Goal: Task Accomplishment & Management: Manage account settings

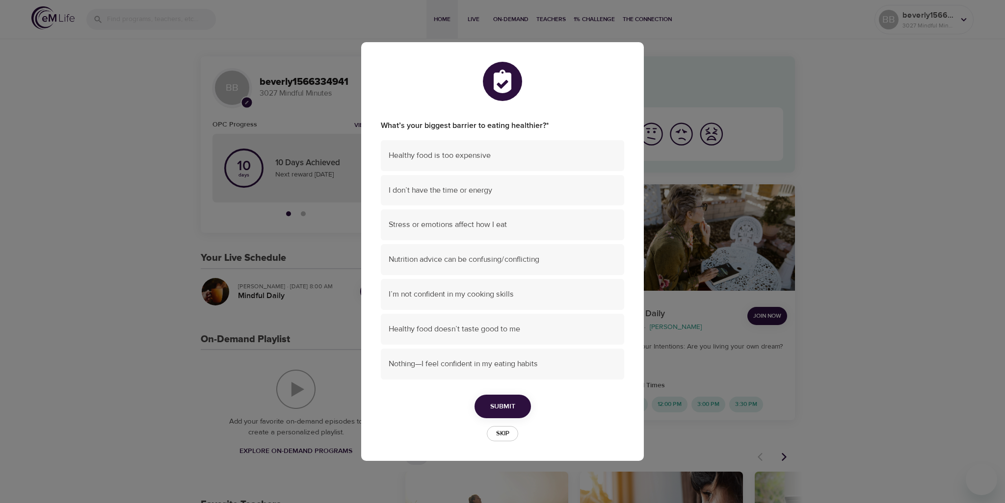
click at [510, 433] on span "Skip" at bounding box center [503, 433] width 22 height 11
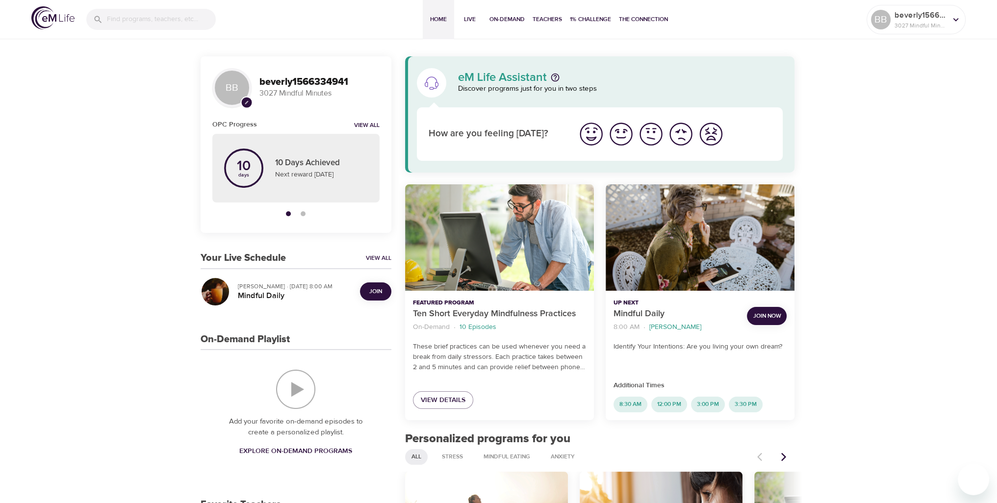
click at [377, 293] on span "Join" at bounding box center [375, 292] width 13 height 10
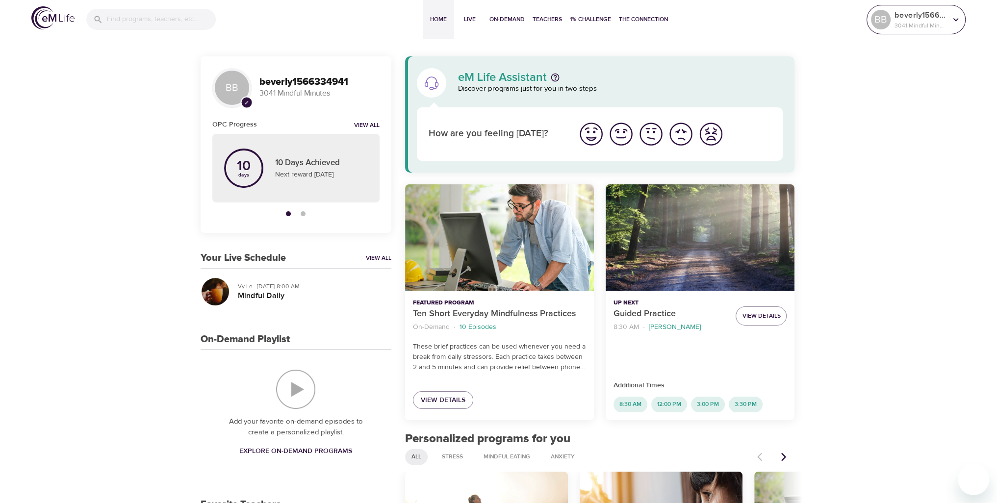
click at [955, 20] on icon at bounding box center [956, 19] width 11 height 11
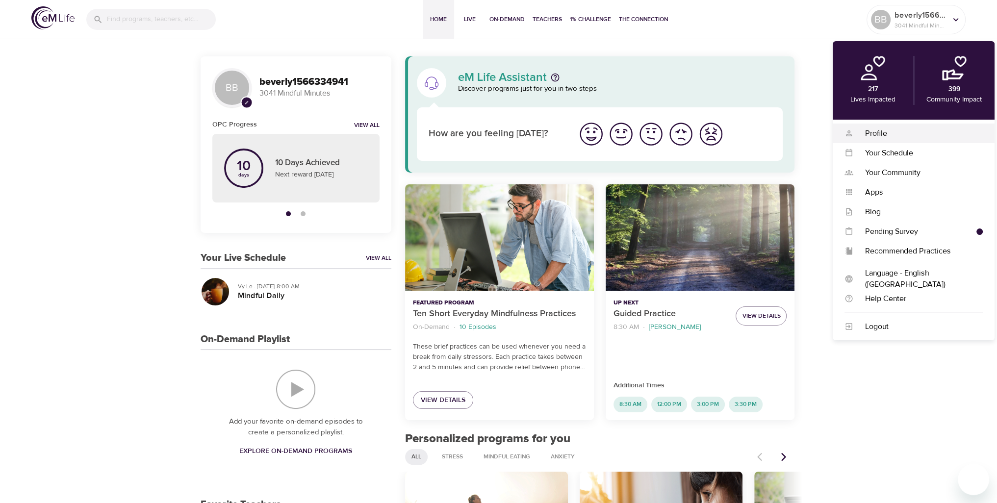
click at [877, 132] on div "Profile" at bounding box center [919, 133] width 130 height 11
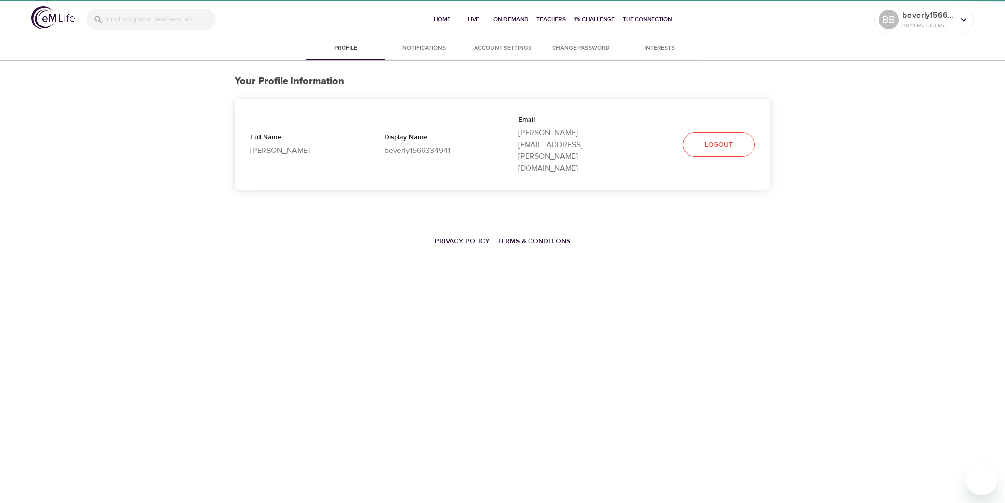
select select "10"
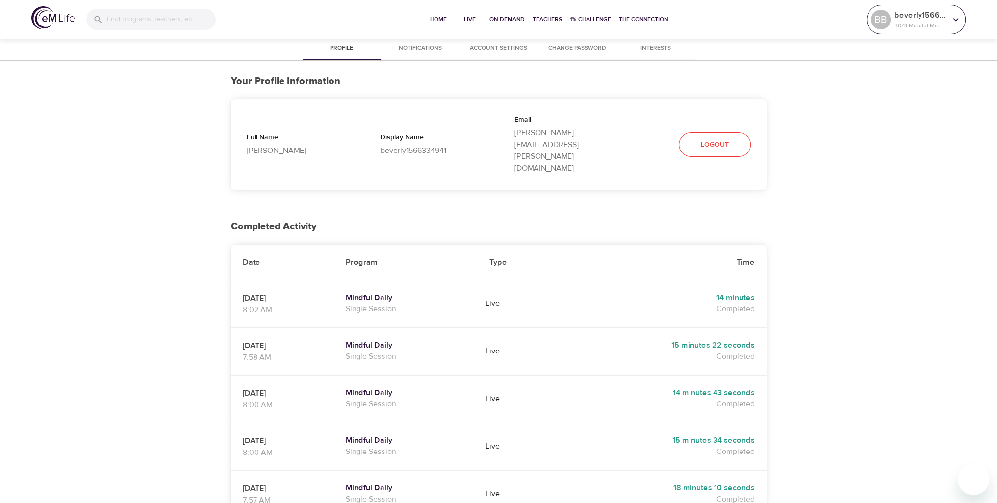
click at [960, 18] on icon at bounding box center [956, 19] width 11 height 11
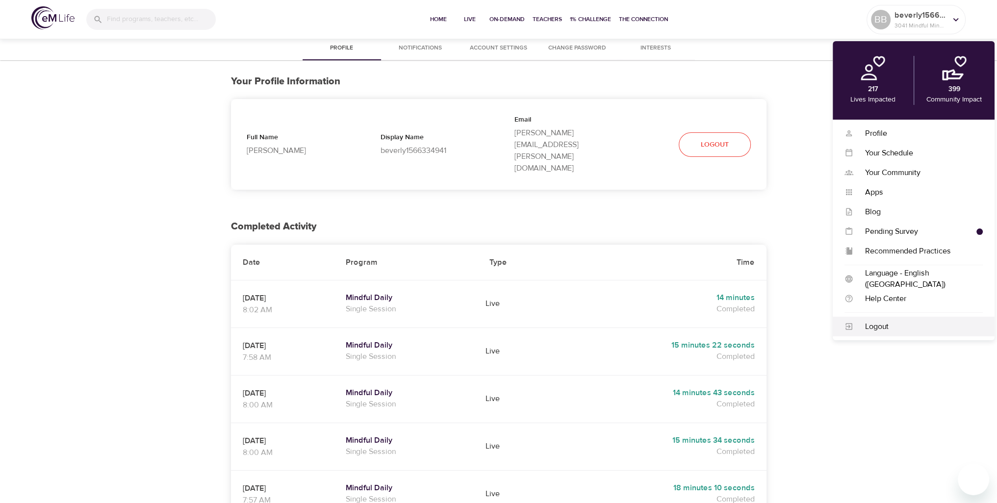
click at [877, 326] on div "Logout" at bounding box center [919, 326] width 130 height 11
